Goal: Task Accomplishment & Management: Use online tool/utility

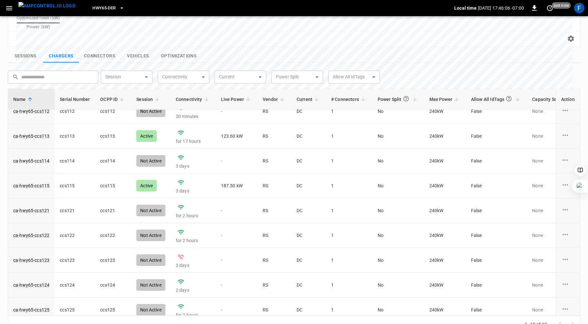
scroll to position [41, 0]
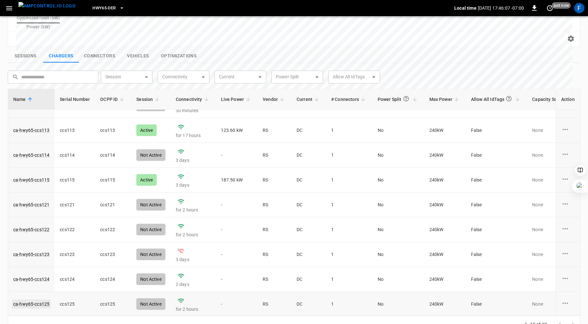
click at [30, 300] on link "ca-hwy65-ccs125" at bounding box center [31, 304] width 39 height 9
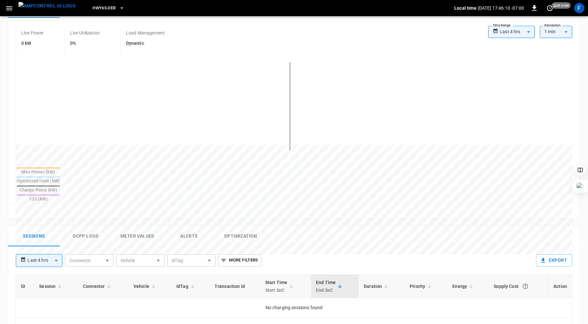
scroll to position [300, 0]
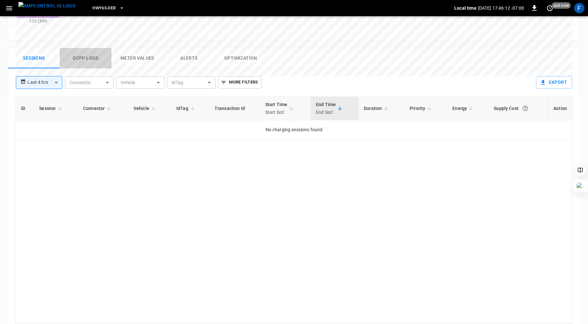
click at [83, 48] on button "Ocpp logs" at bounding box center [86, 58] width 52 height 21
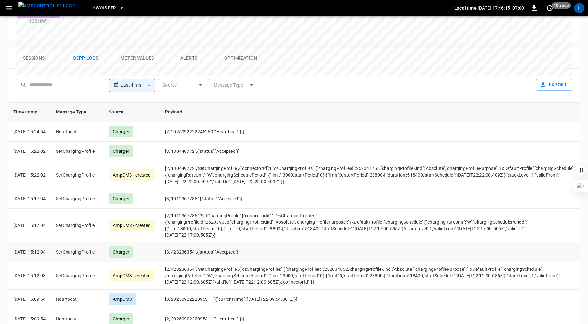
scroll to position [306, 0]
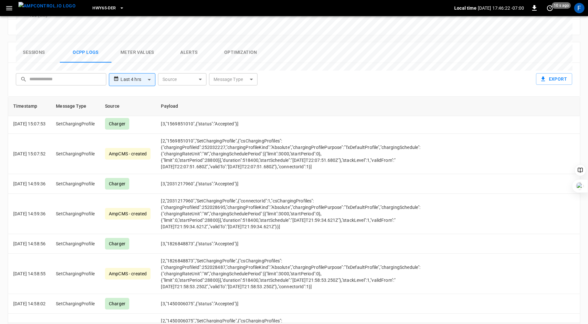
scroll to position [0, 0]
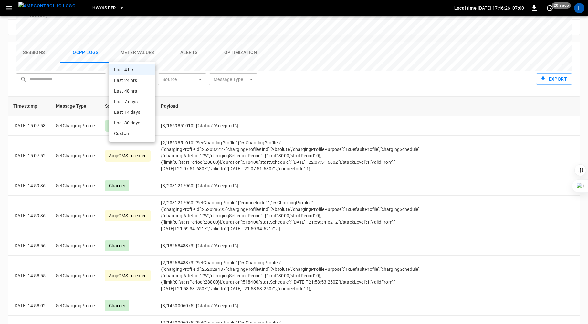
click at [148, 56] on body "**********" at bounding box center [294, 21] width 588 height 655
click at [143, 82] on li "Last 24 hrs" at bounding box center [132, 80] width 46 height 11
type input "**********"
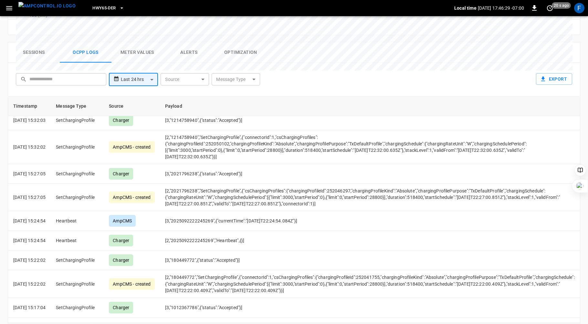
scroll to position [2248, 0]
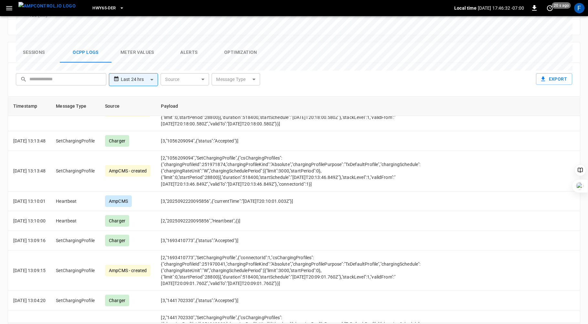
scroll to position [2620, 0]
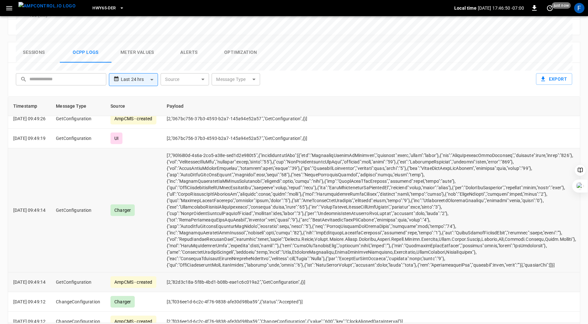
scroll to position [2536, 0]
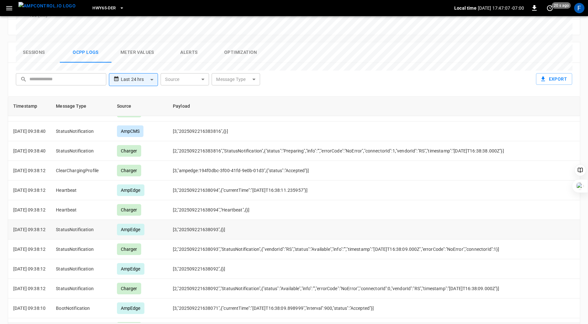
scroll to position [1560, 0]
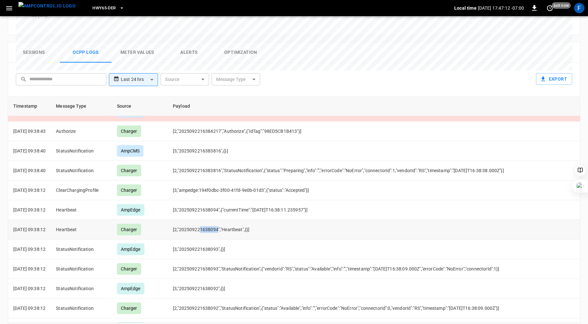
drag, startPoint x: 210, startPoint y: 201, endPoint x: 226, endPoint y: 199, distance: 16.5
click at [226, 220] on td "[2,"202509221638094","Heartbeat",{}]" at bounding box center [378, 230] width 420 height 20
drag, startPoint x: 288, startPoint y: 180, endPoint x: 306, endPoint y: 181, distance: 18.8
click at [306, 201] on td "[3,"202509221638094",{"currentTime":"[DATE]T16:38:11.235957"}]" at bounding box center [378, 211] width 420 height 20
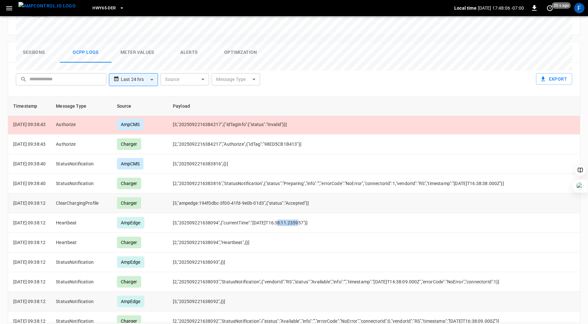
scroll to position [1531, 0]
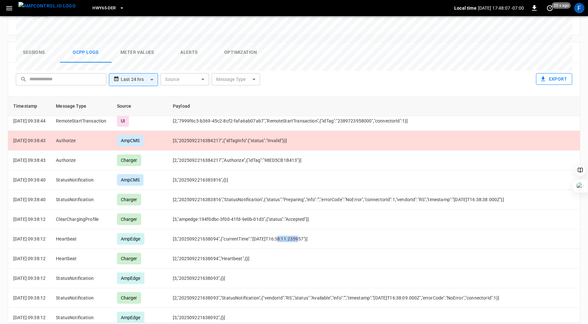
click at [549, 73] on button "Export" at bounding box center [554, 79] width 36 height 12
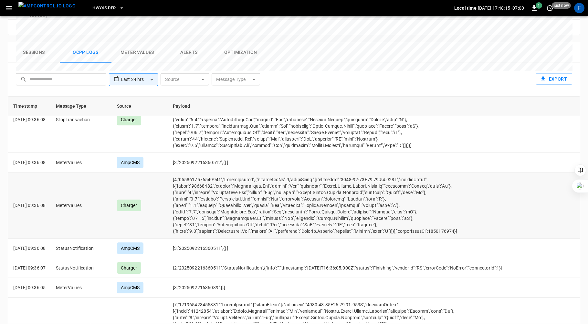
scroll to position [2067, 0]
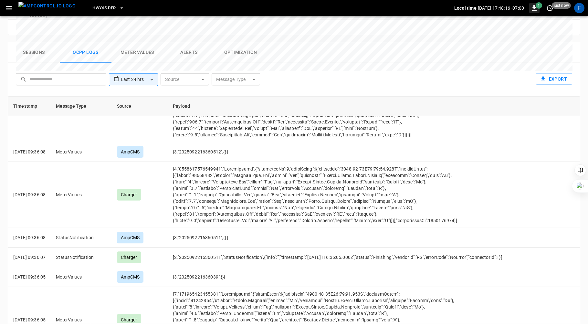
click at [535, 9] on icon "button" at bounding box center [534, 8] width 8 height 8
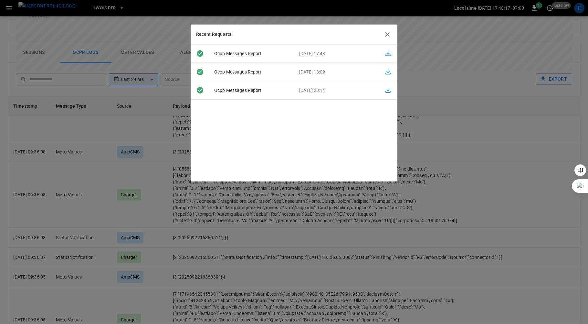
click at [386, 51] on icon "button" at bounding box center [388, 54] width 8 height 8
click at [389, 34] on icon "button" at bounding box center [387, 35] width 8 height 8
